Goal: Information Seeking & Learning: Learn about a topic

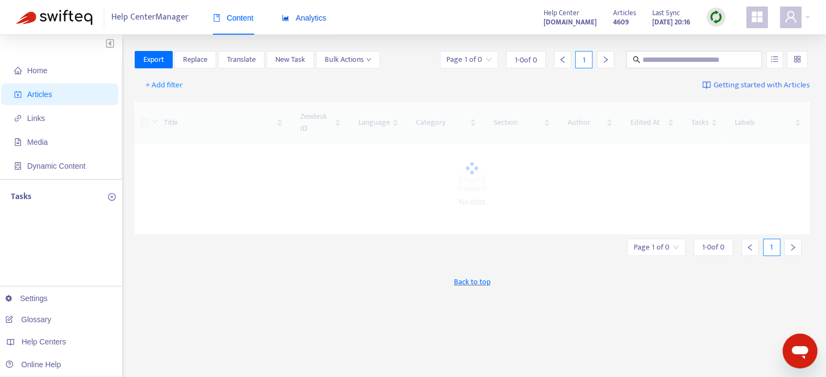
click at [313, 18] on span "Analytics" at bounding box center [304, 18] width 45 height 9
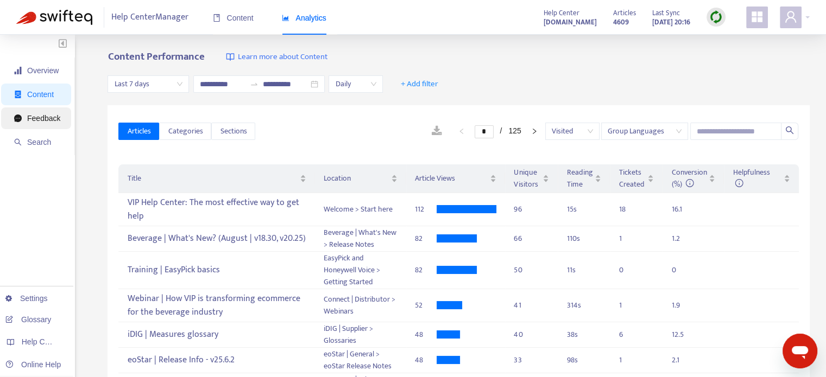
click at [37, 116] on span "Feedback" at bounding box center [43, 118] width 33 height 9
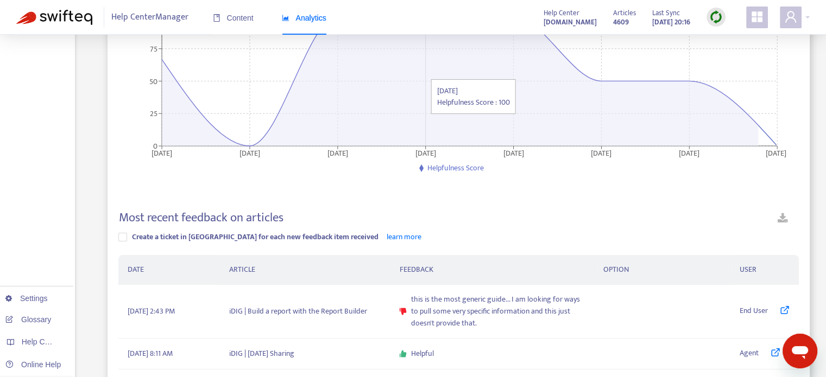
scroll to position [217, 0]
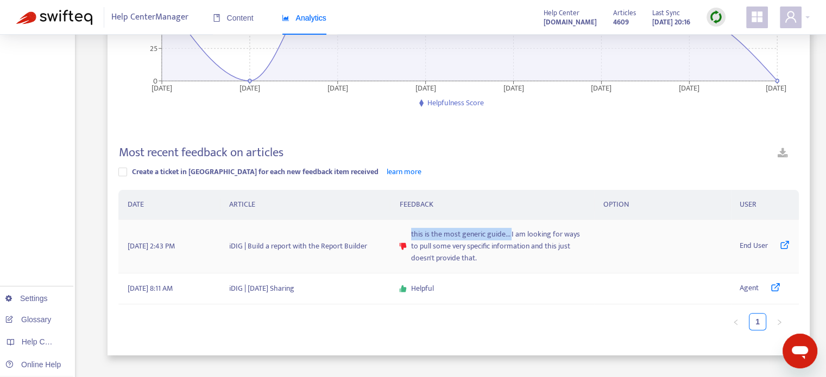
drag, startPoint x: 406, startPoint y: 232, endPoint x: 510, endPoint y: 239, distance: 104.5
click at [510, 239] on div "this is the most generic guide... I am looking for ways to pull some very speci…" at bounding box center [492, 247] width 187 height 36
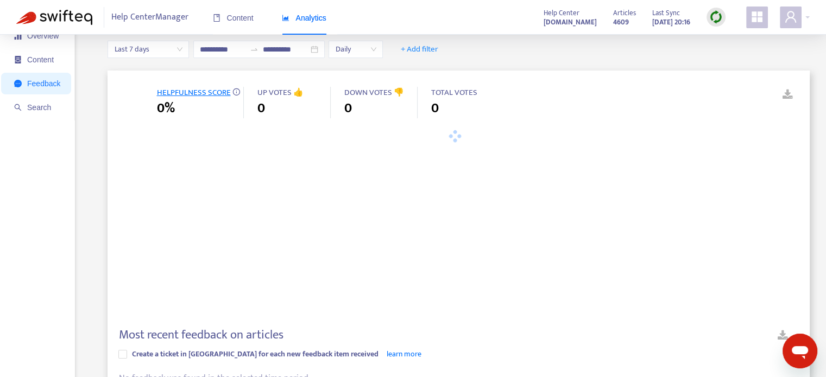
scroll to position [212, 0]
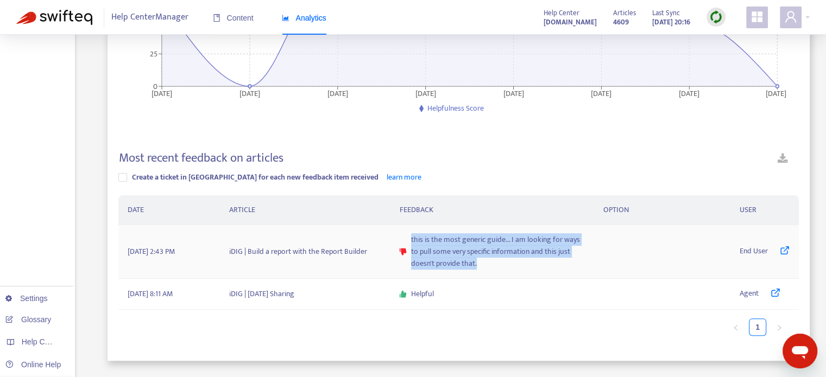
drag, startPoint x: 485, startPoint y: 269, endPoint x: 407, endPoint y: 242, distance: 82.8
click at [407, 242] on div "this is the most generic guide... I am looking for ways to pull some very speci…" at bounding box center [492, 252] width 187 height 36
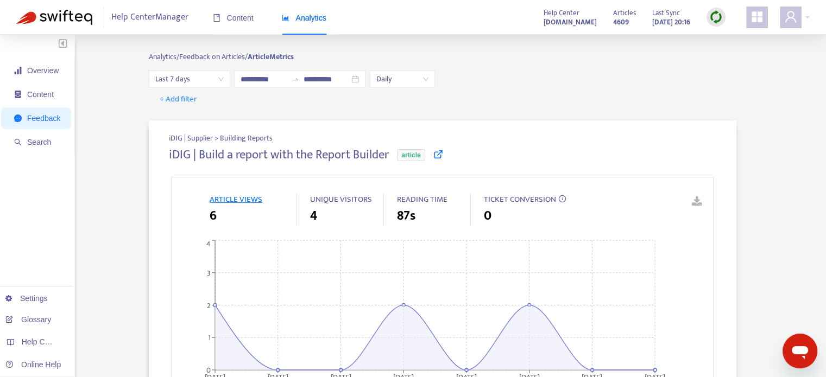
click at [419, 152] on span "article" at bounding box center [411, 155] width 28 height 12
click at [442, 156] on icon at bounding box center [438, 154] width 10 height 10
